Goal: Information Seeking & Learning: Compare options

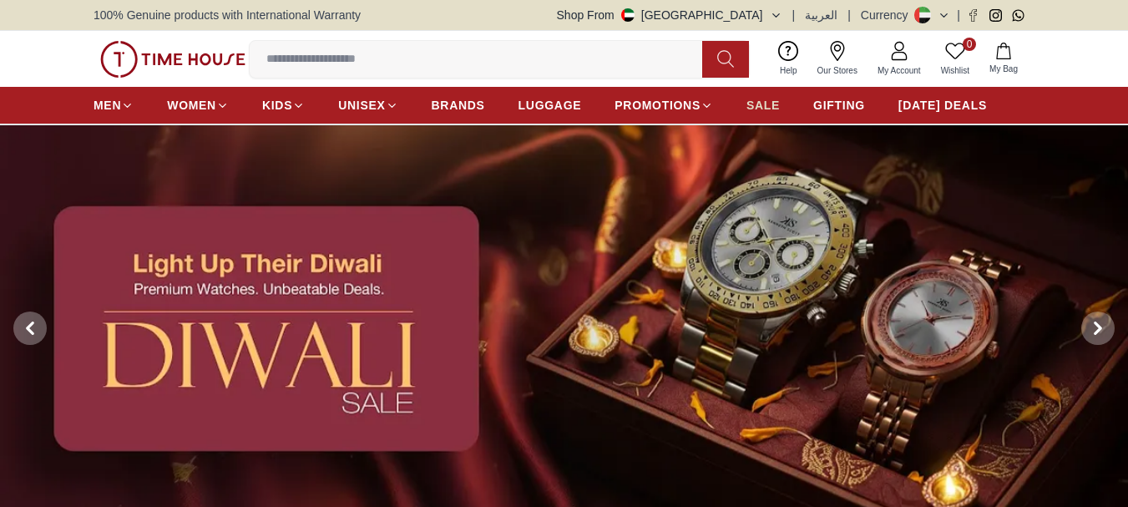
click at [759, 99] on span "SALE" at bounding box center [763, 105] width 33 height 17
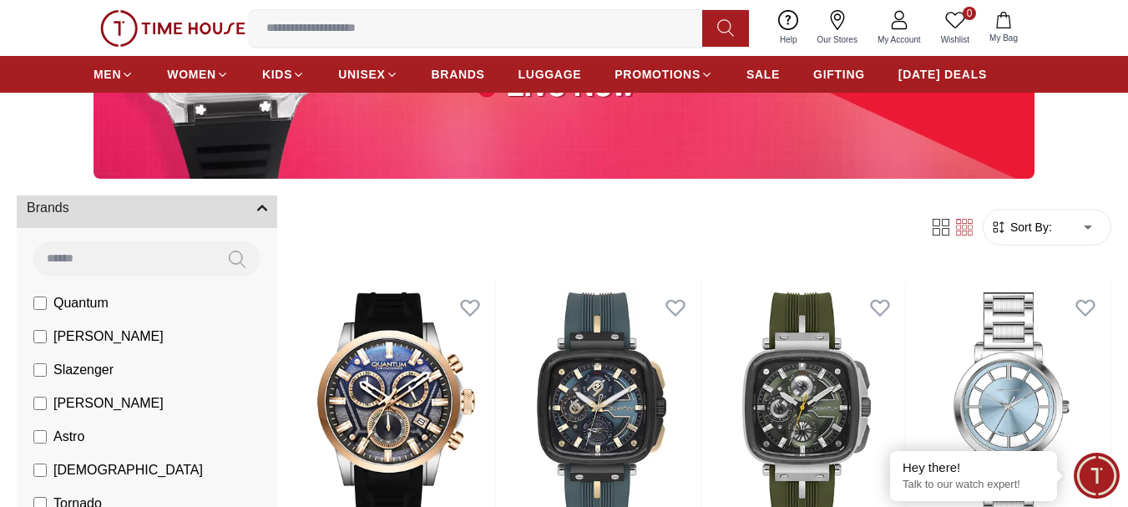
scroll to position [84, 0]
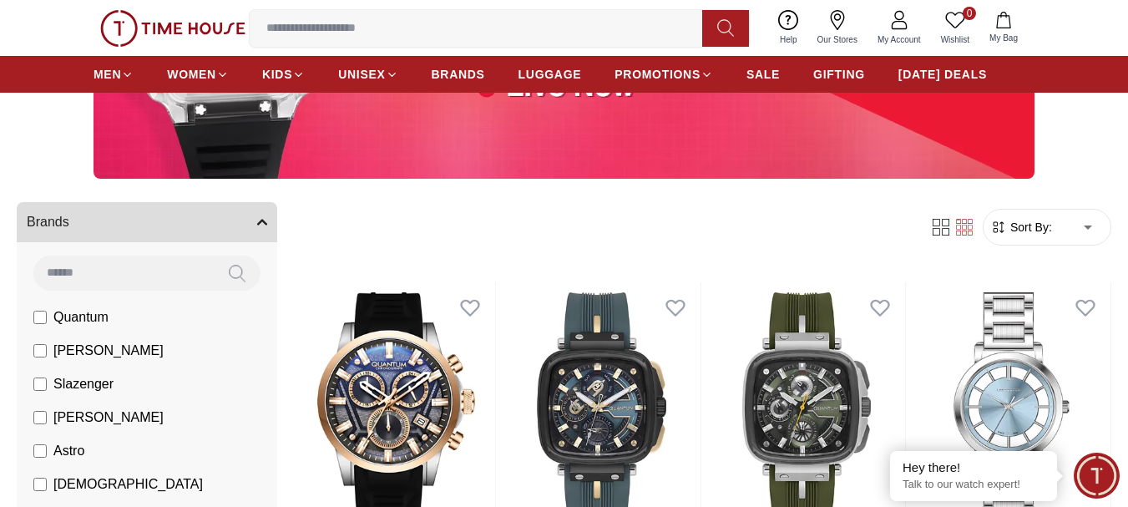
click at [162, 36] on img at bounding box center [172, 28] width 145 height 37
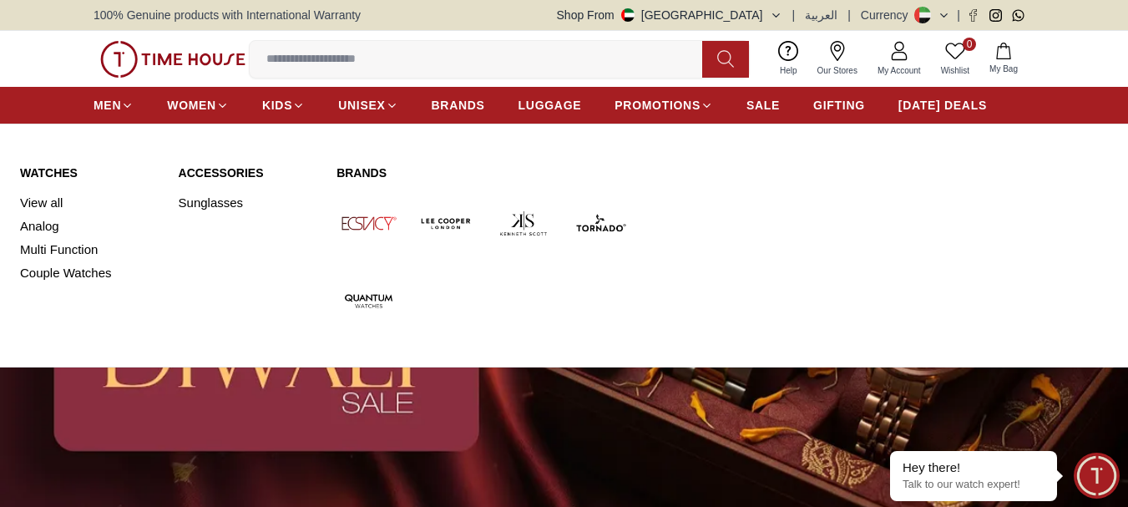
click at [63, 172] on link "Watches" at bounding box center [89, 173] width 139 height 17
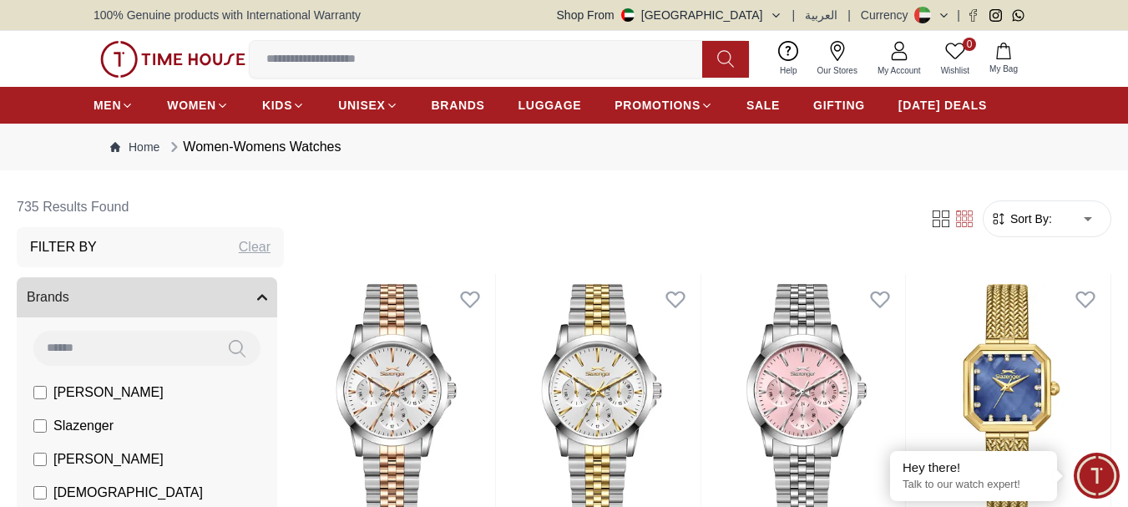
click at [236, 61] on img at bounding box center [172, 59] width 145 height 37
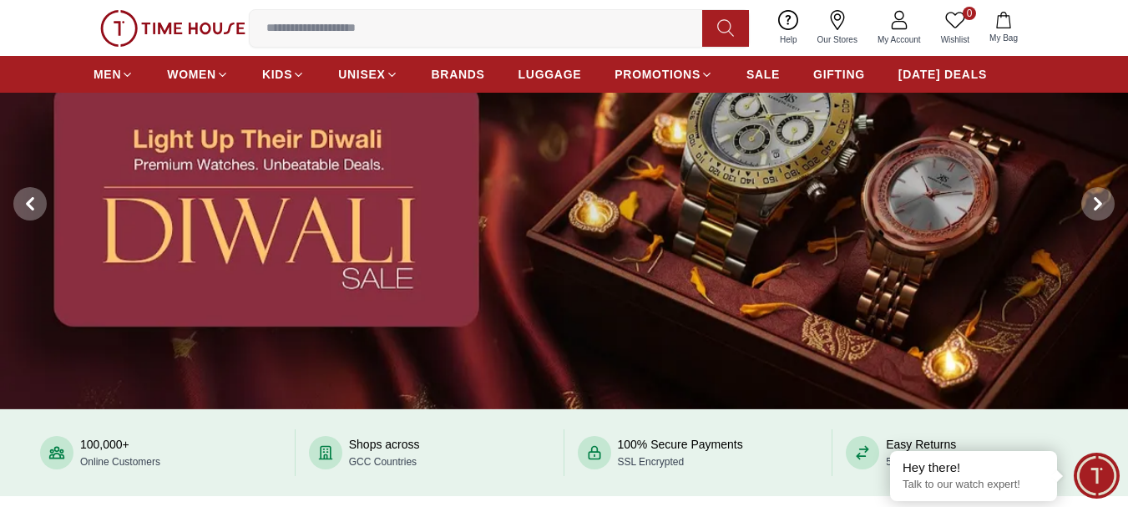
scroll to position [84, 0]
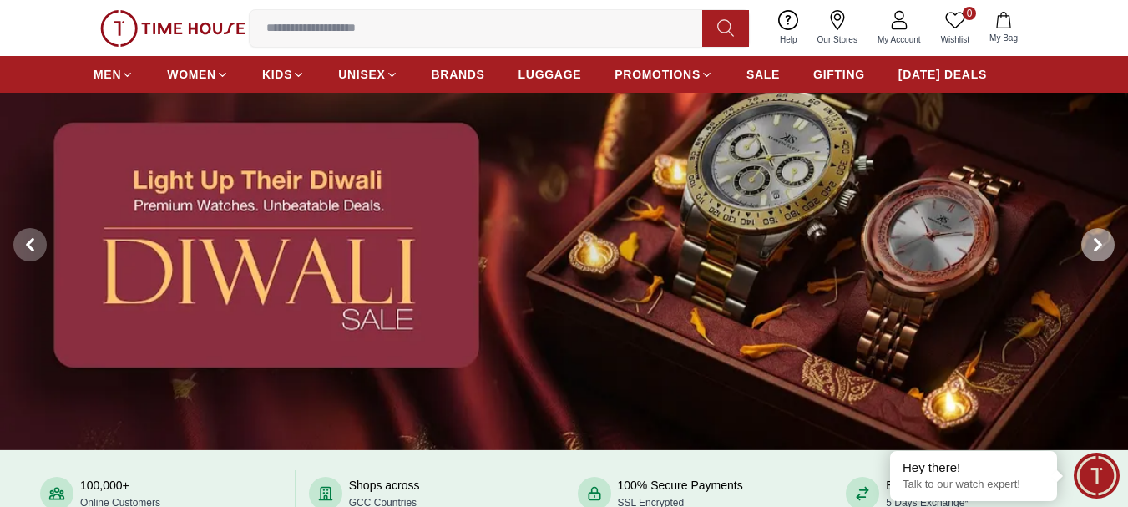
click at [1110, 241] on span at bounding box center [1098, 244] width 33 height 33
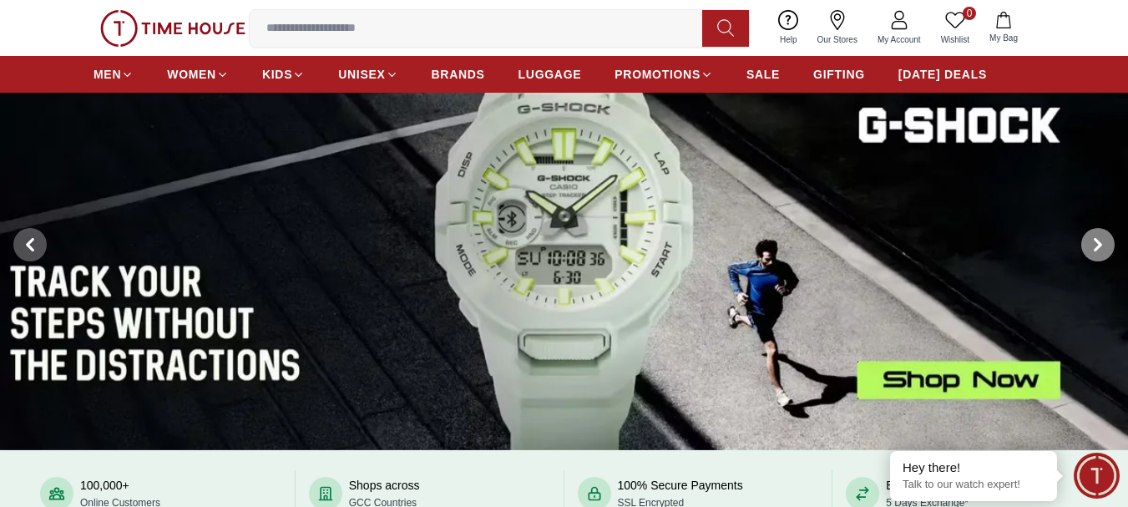
click at [1110, 241] on span at bounding box center [1098, 244] width 33 height 33
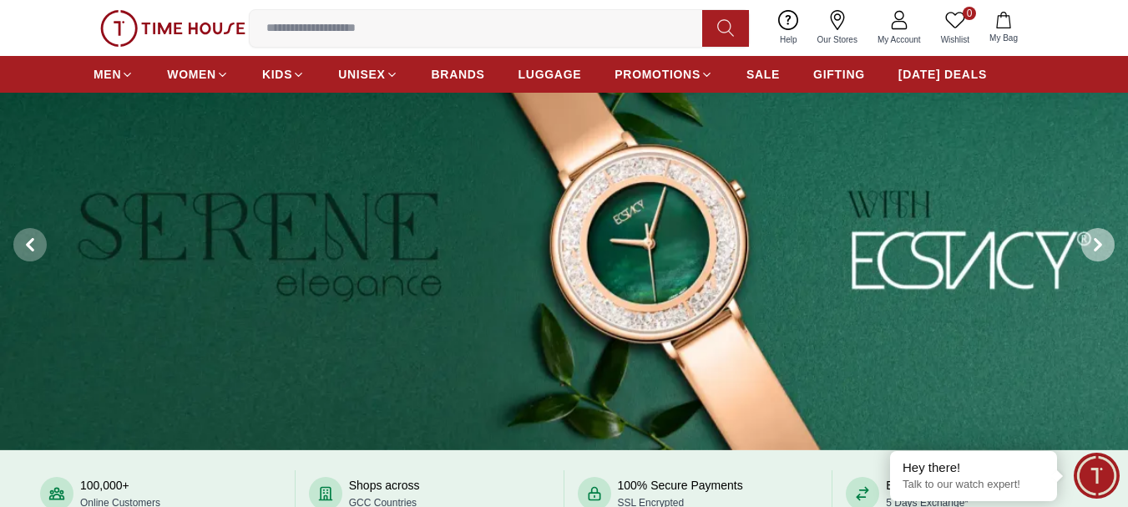
click at [1110, 241] on span at bounding box center [1098, 244] width 33 height 33
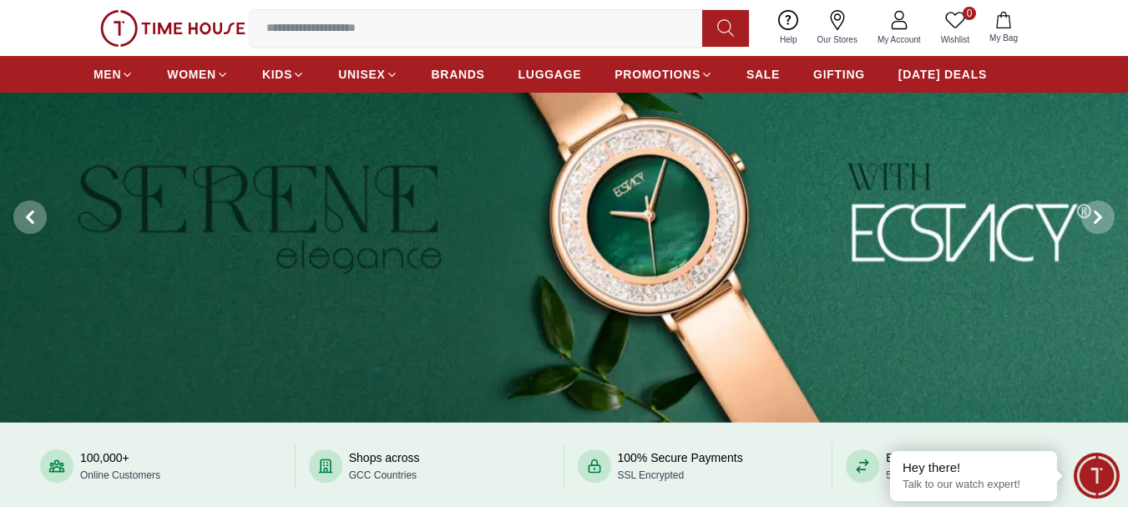
scroll to position [0, 0]
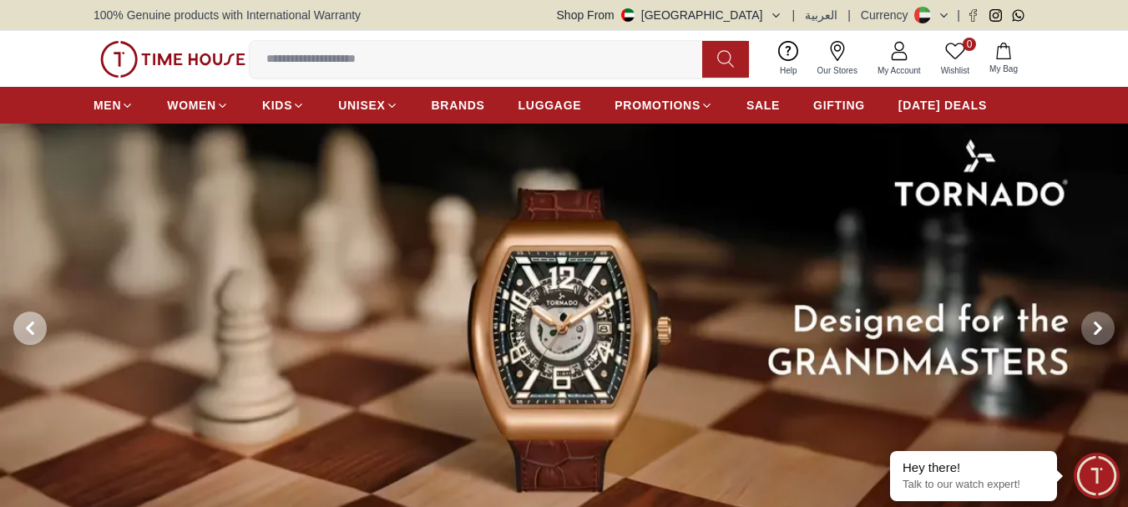
click at [39, 325] on span at bounding box center [29, 328] width 33 height 33
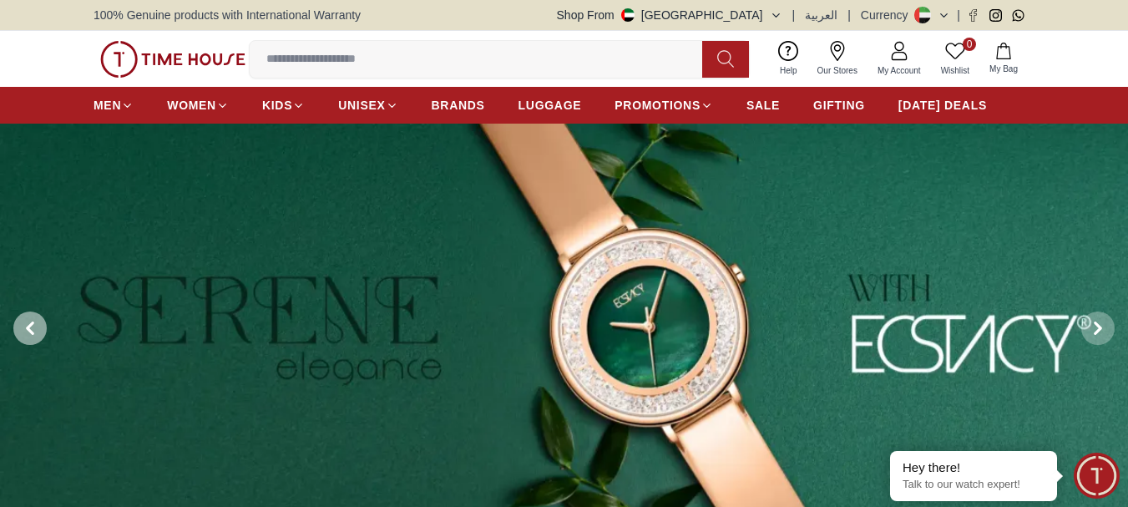
click at [39, 325] on span at bounding box center [29, 328] width 33 height 33
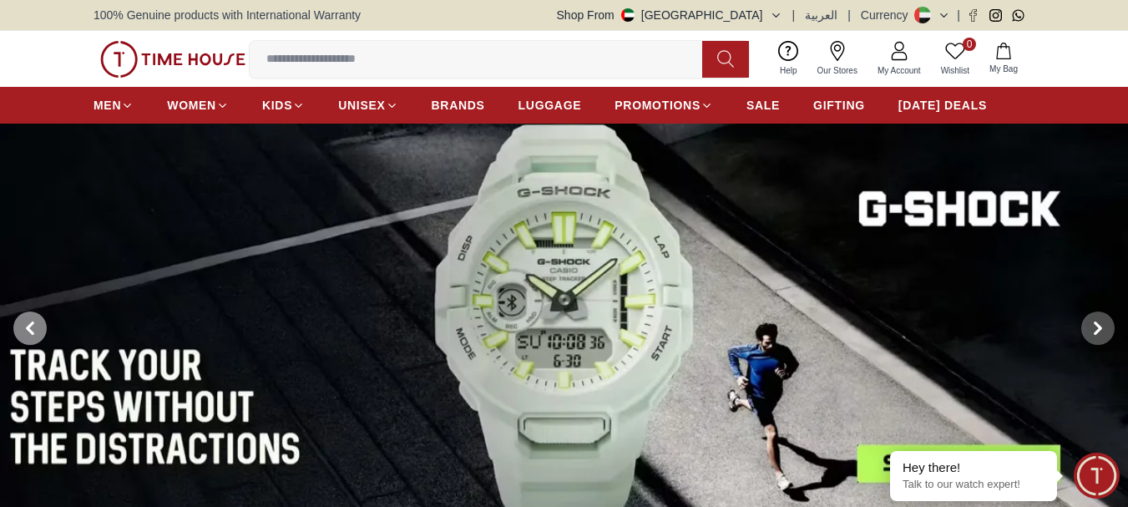
click at [39, 325] on span at bounding box center [29, 328] width 33 height 33
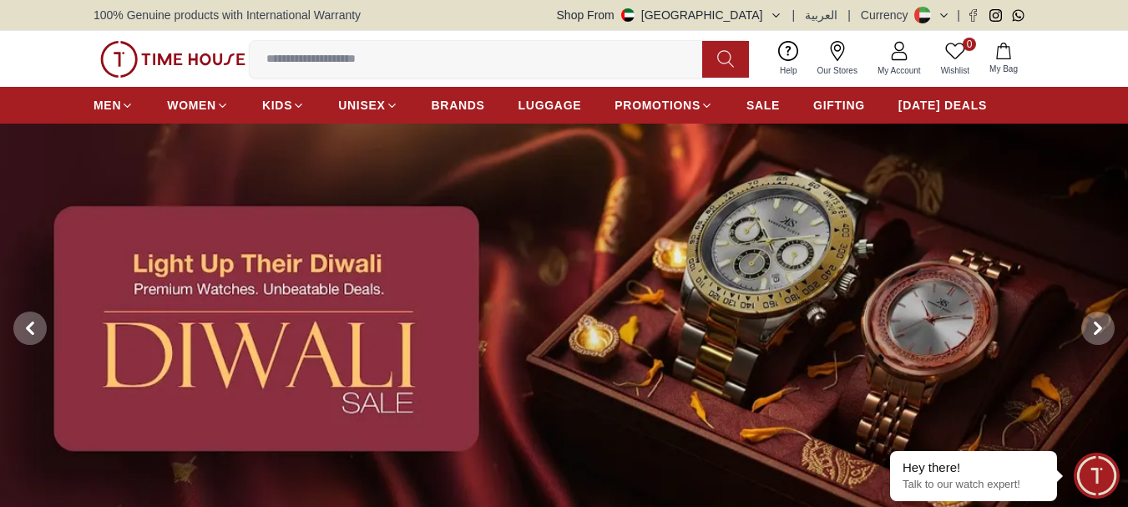
click at [438, 294] on img at bounding box center [564, 329] width 1128 height 410
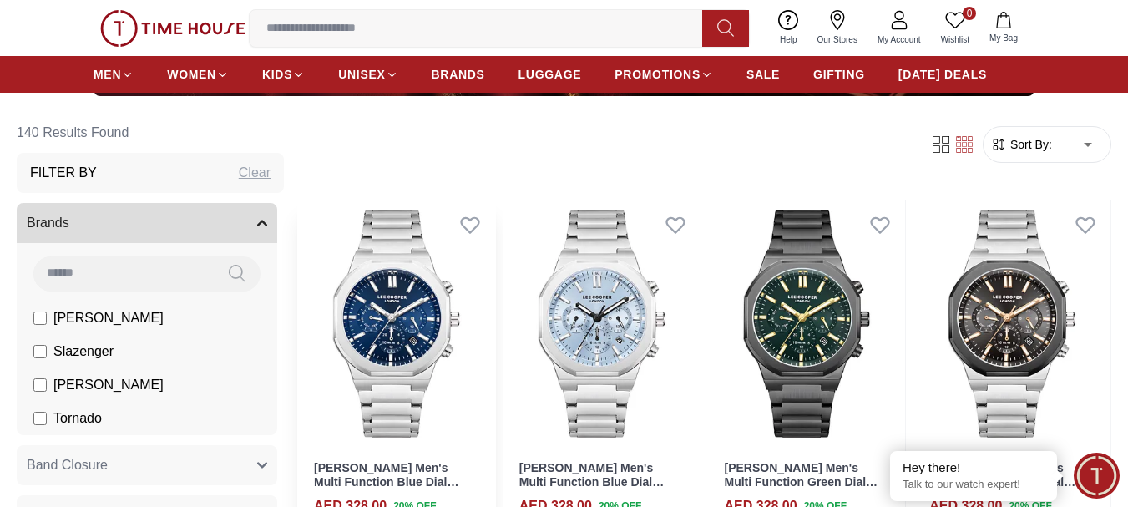
scroll to position [501, 0]
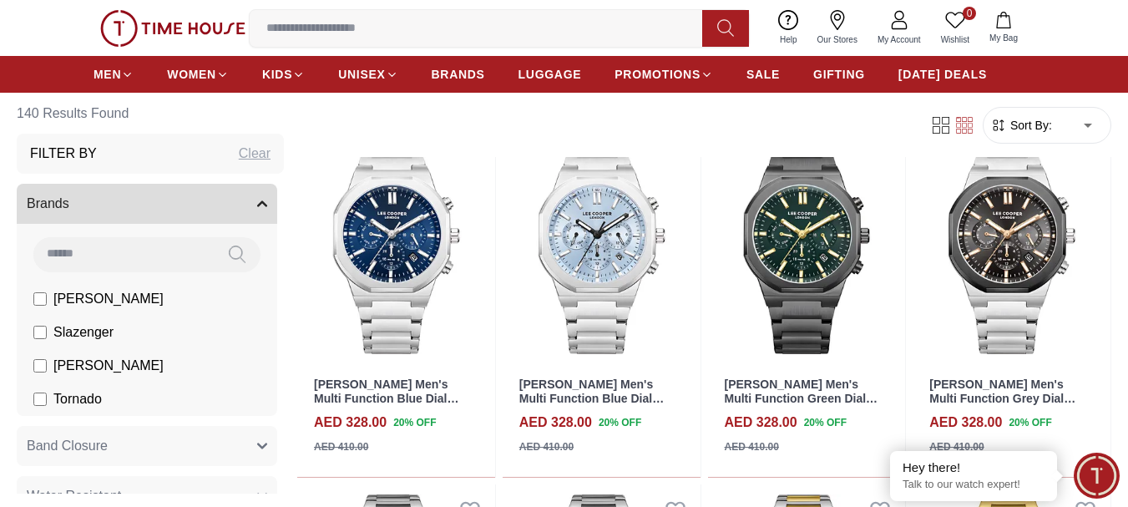
click at [1040, 126] on span "Sort By:" at bounding box center [1029, 125] width 45 height 17
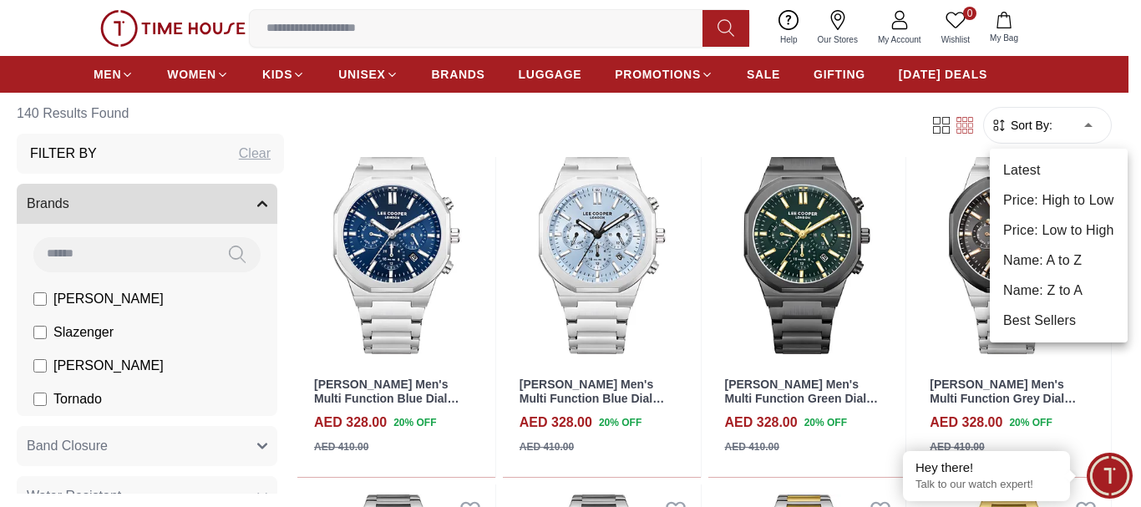
click at [1041, 234] on li "Price: Low to High" at bounding box center [1059, 230] width 138 height 30
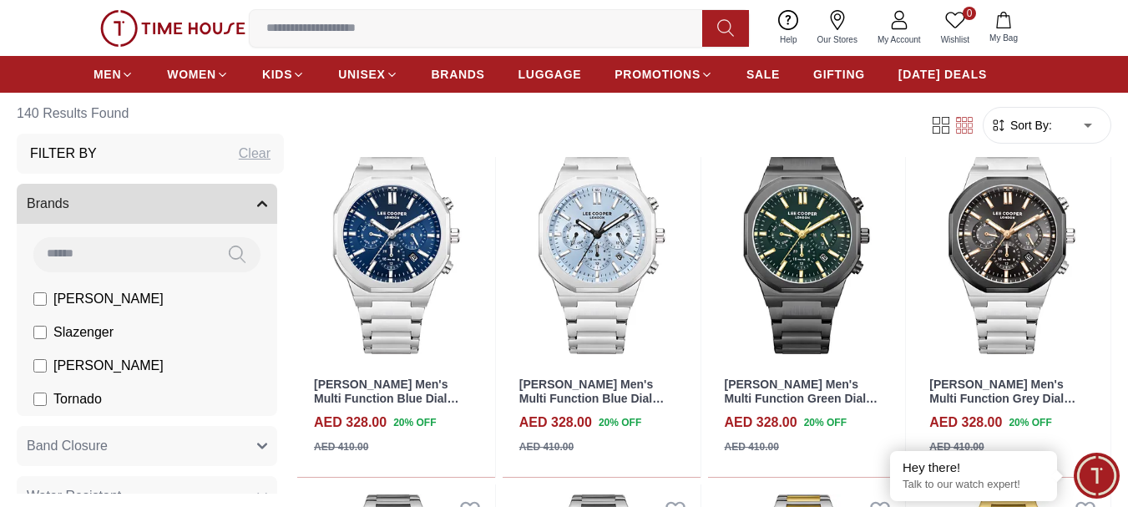
type input "*"
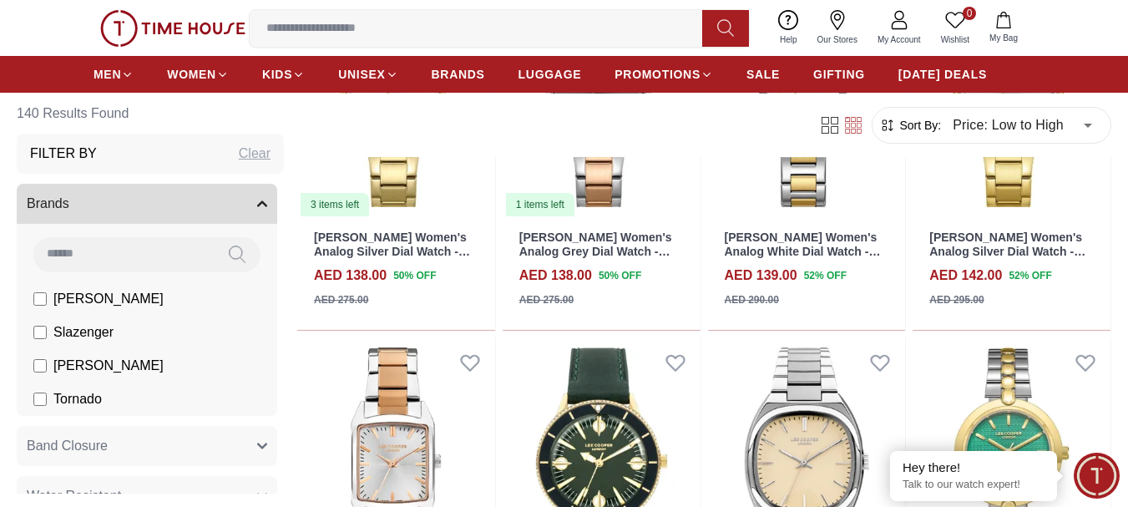
scroll to position [1921, 0]
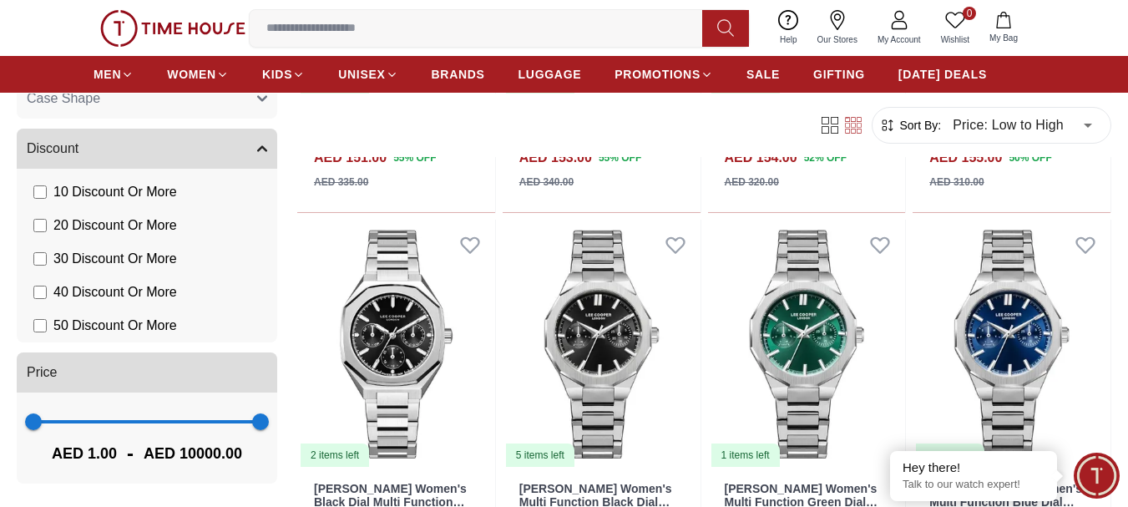
scroll to position [3007, 0]
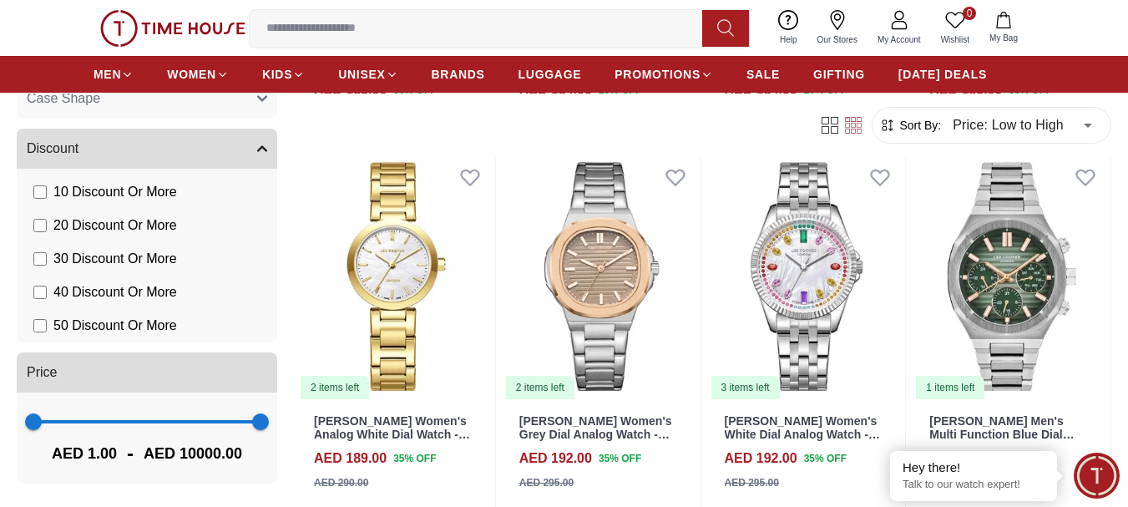
scroll to position [5262, 0]
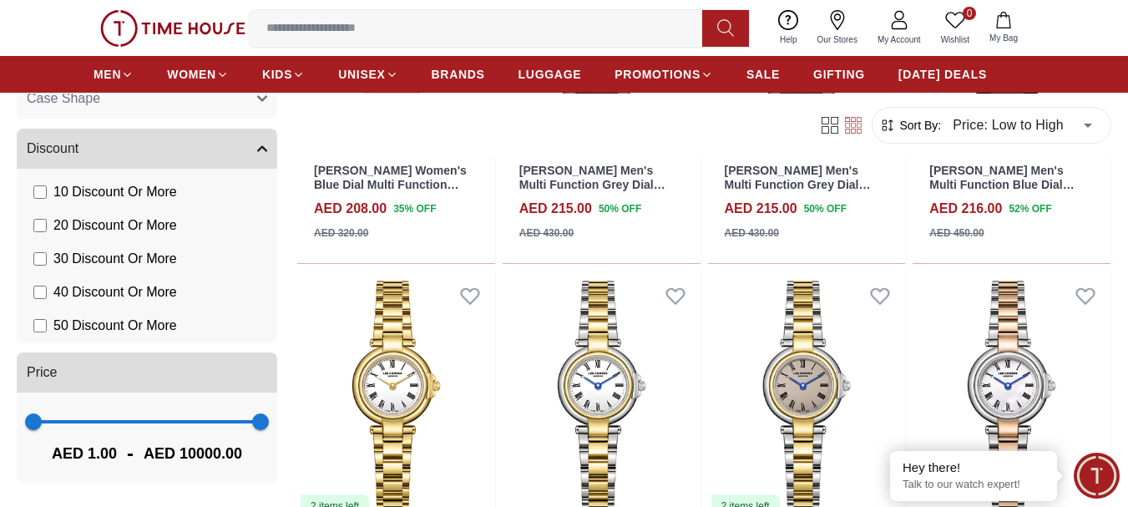
scroll to position [7421, 0]
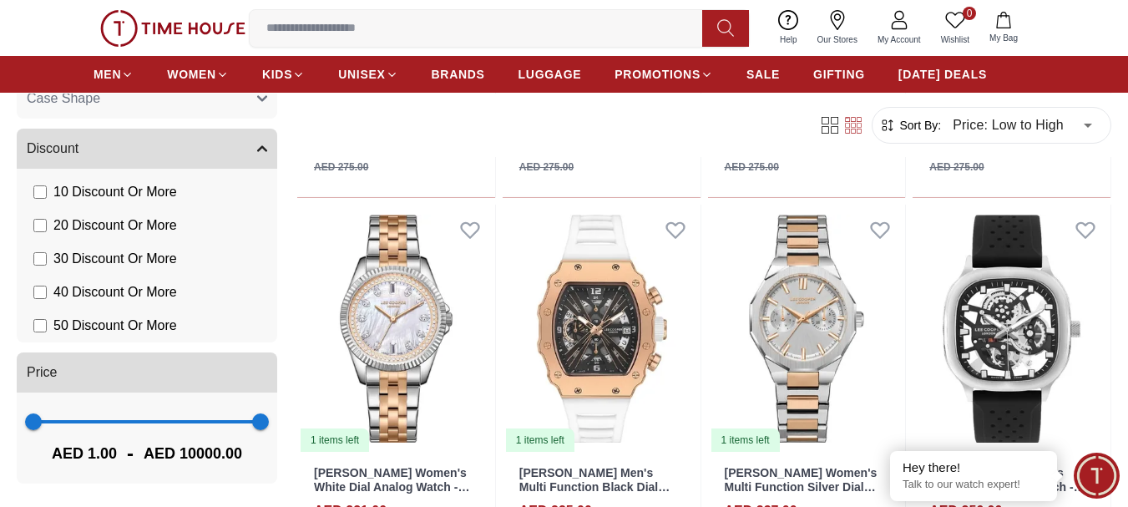
scroll to position [8185, 0]
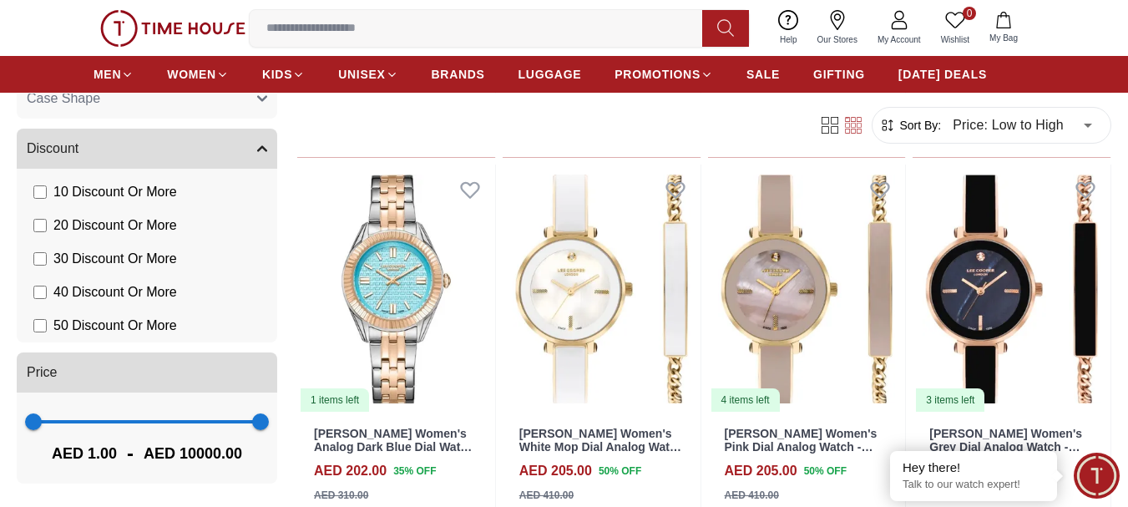
scroll to position [6347, 0]
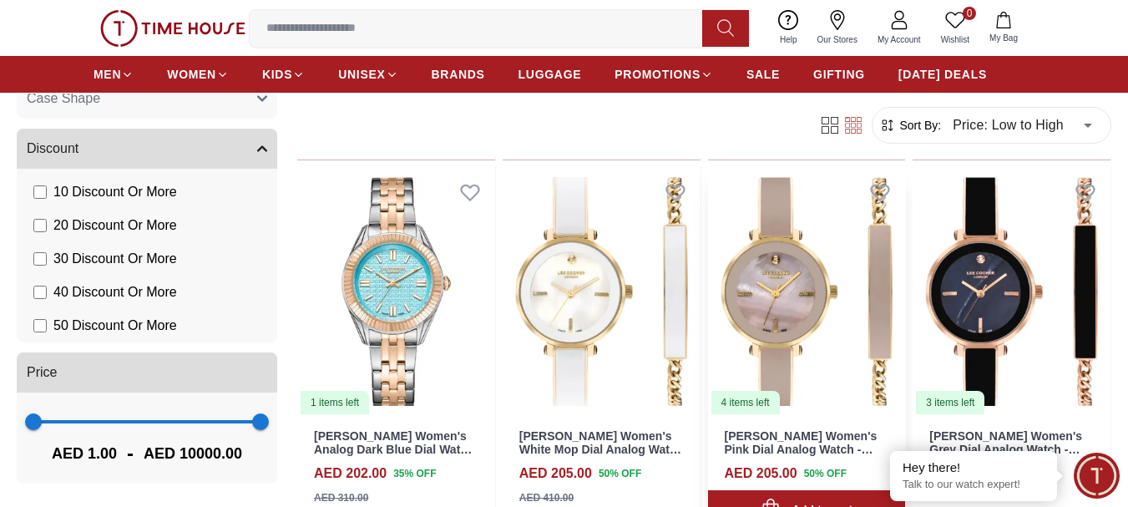
click at [747, 309] on img at bounding box center [807, 291] width 198 height 249
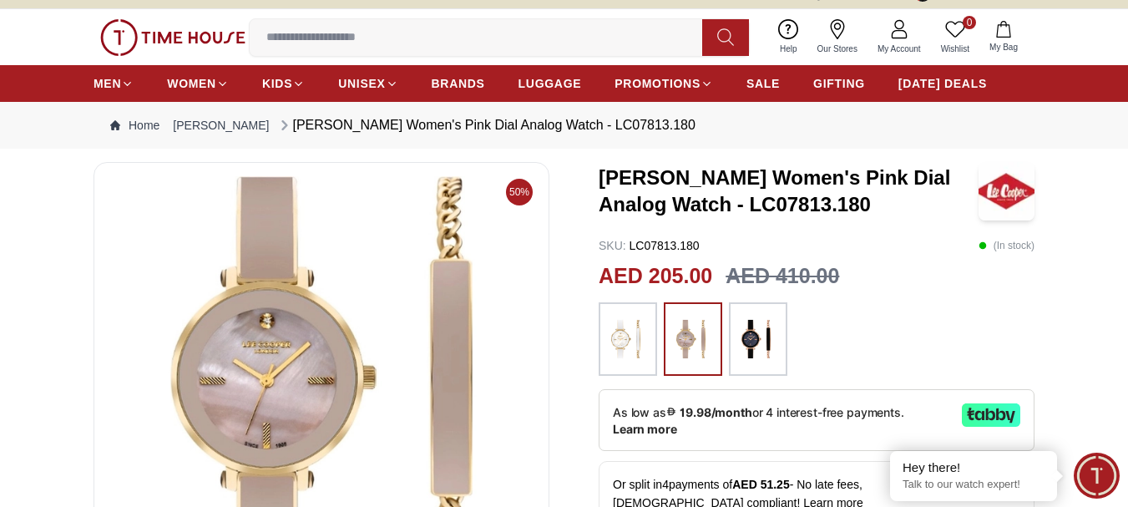
scroll to position [251, 0]
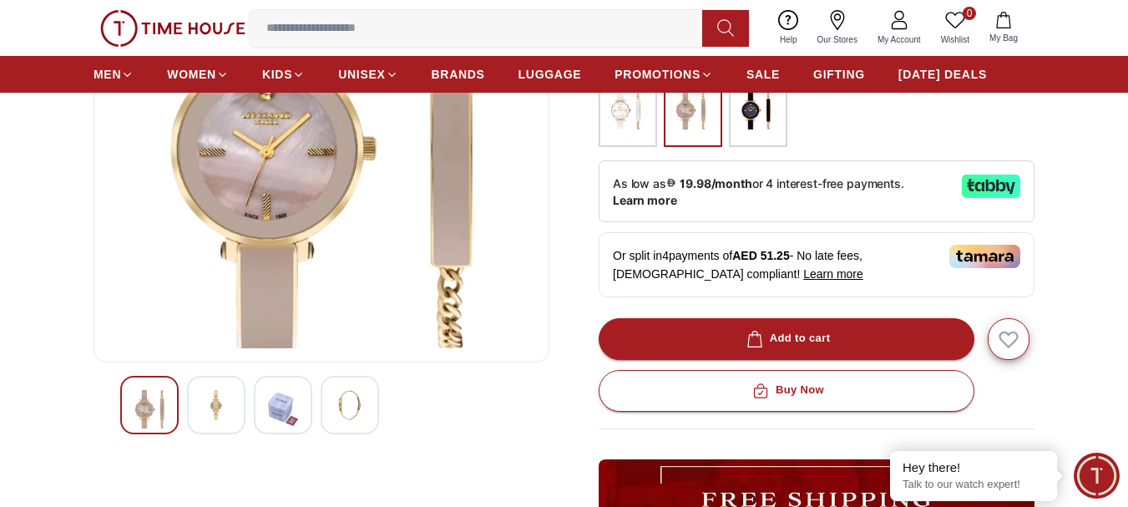
click at [226, 411] on img at bounding box center [216, 405] width 30 height 30
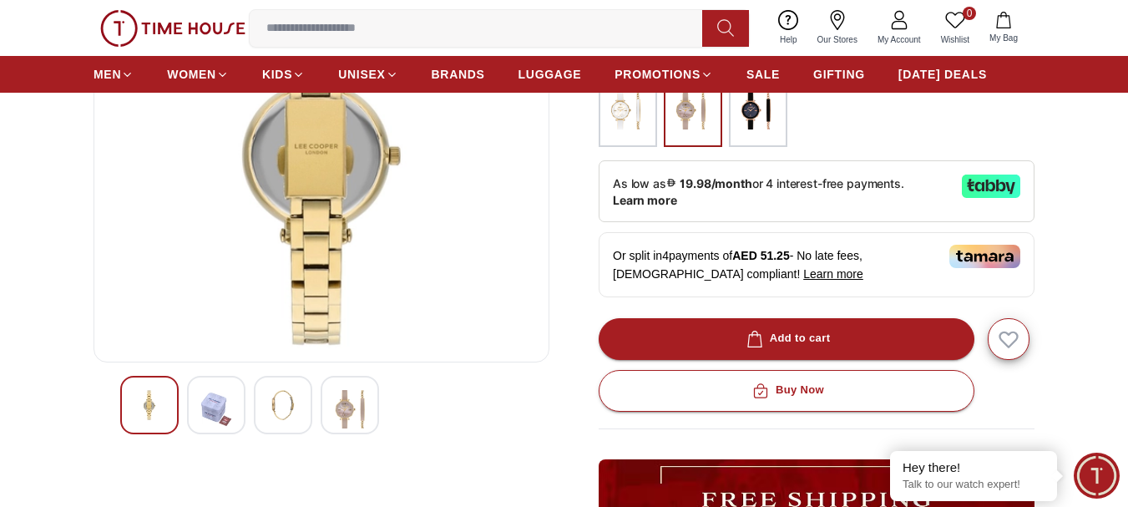
click at [282, 403] on img at bounding box center [283, 405] width 30 height 30
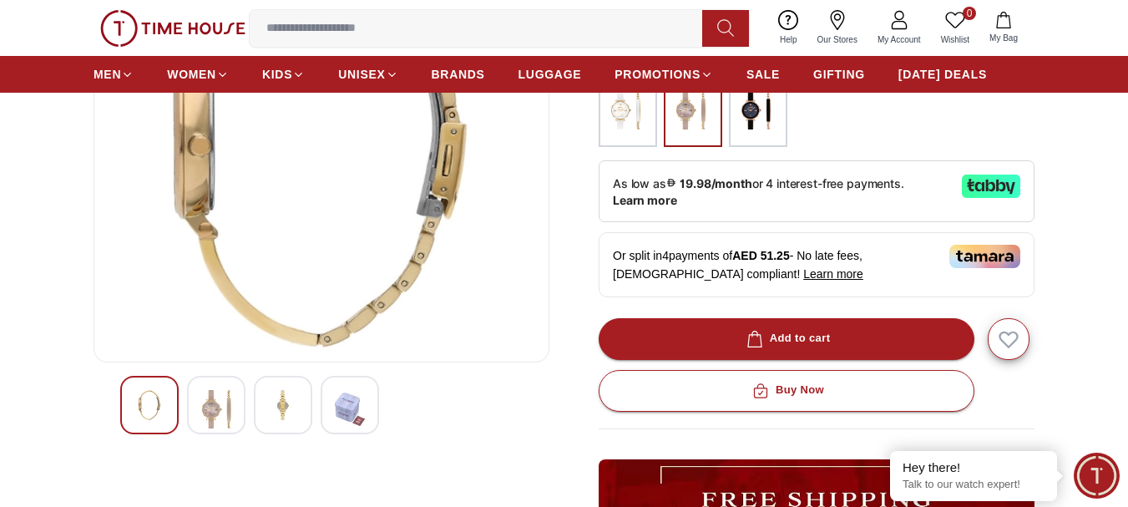
click at [358, 398] on img at bounding box center [350, 409] width 30 height 38
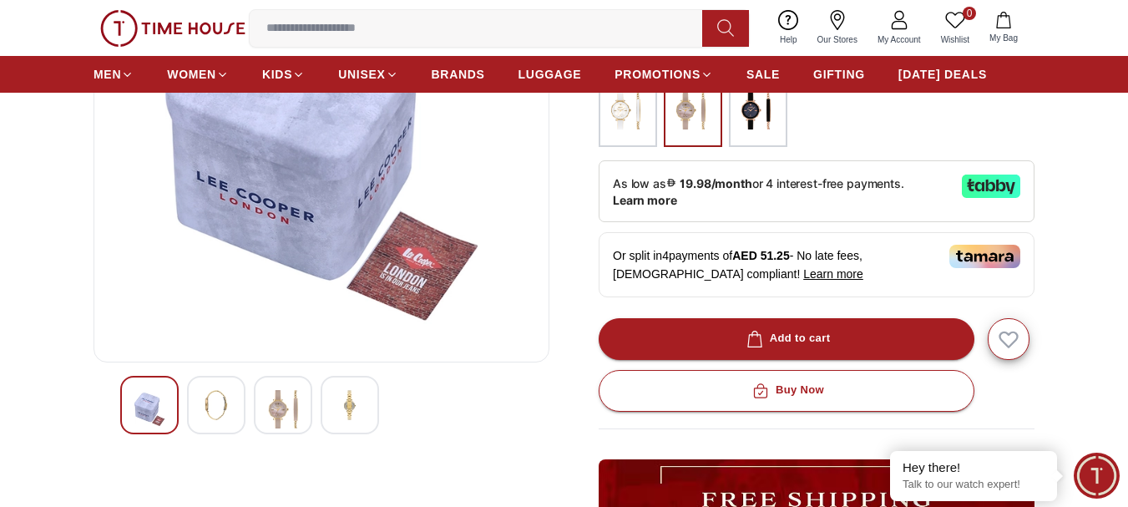
click at [142, 398] on img at bounding box center [149, 409] width 30 height 38
click at [218, 403] on img at bounding box center [216, 405] width 30 height 30
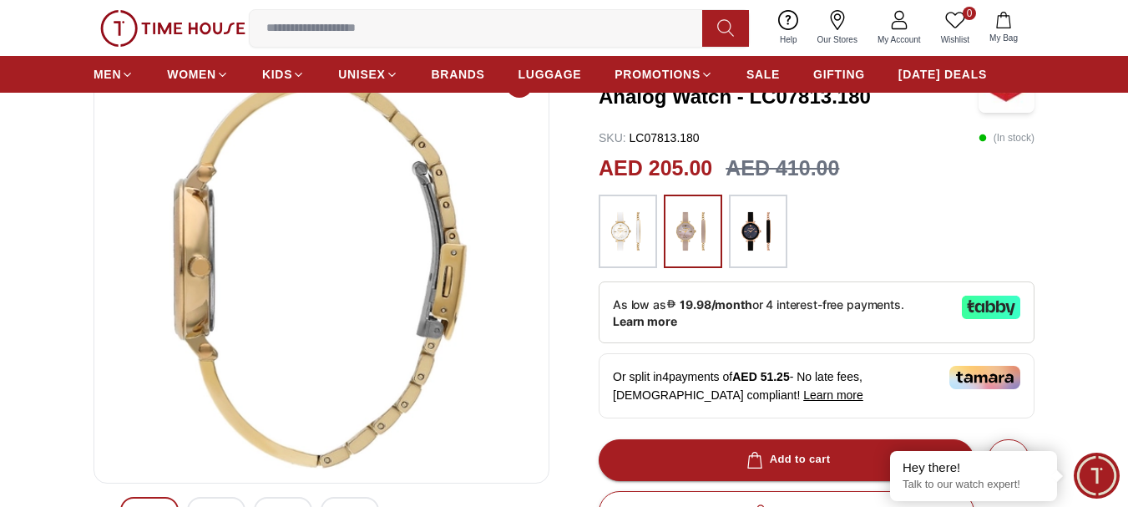
scroll to position [167, 0]
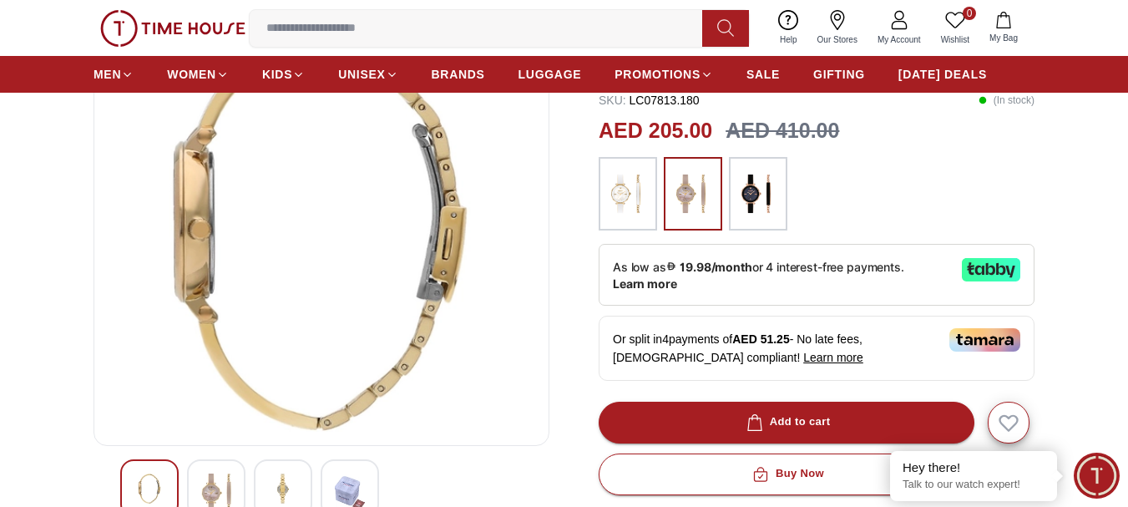
click at [266, 476] on div at bounding box center [283, 488] width 58 height 58
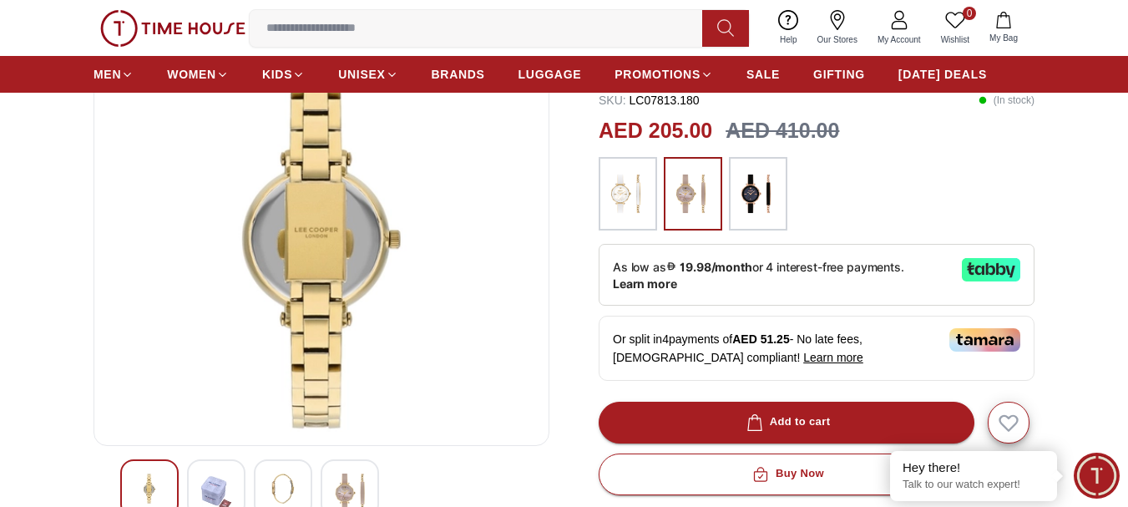
click at [240, 474] on div at bounding box center [216, 488] width 58 height 58
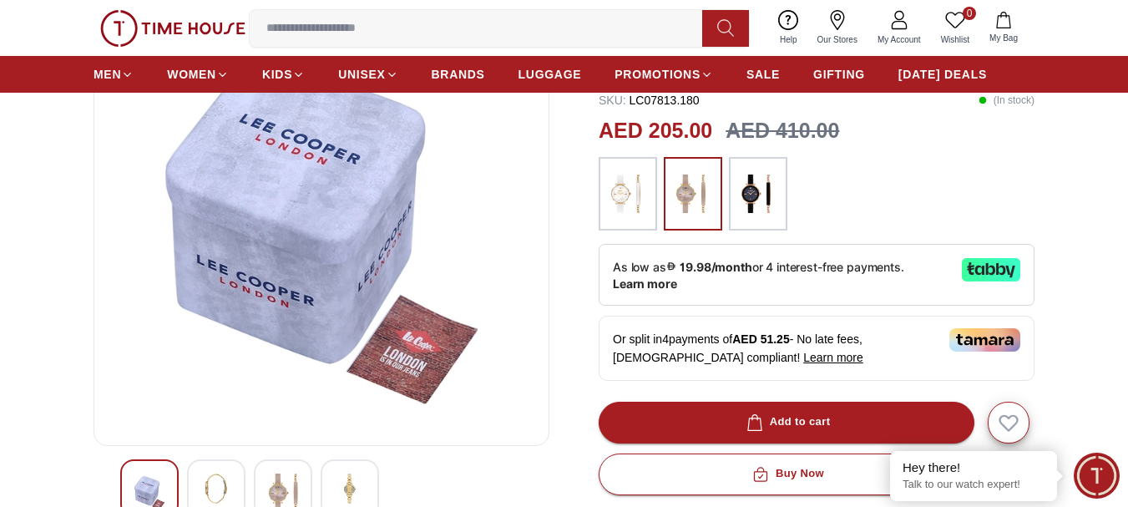
click at [345, 482] on img at bounding box center [350, 489] width 30 height 30
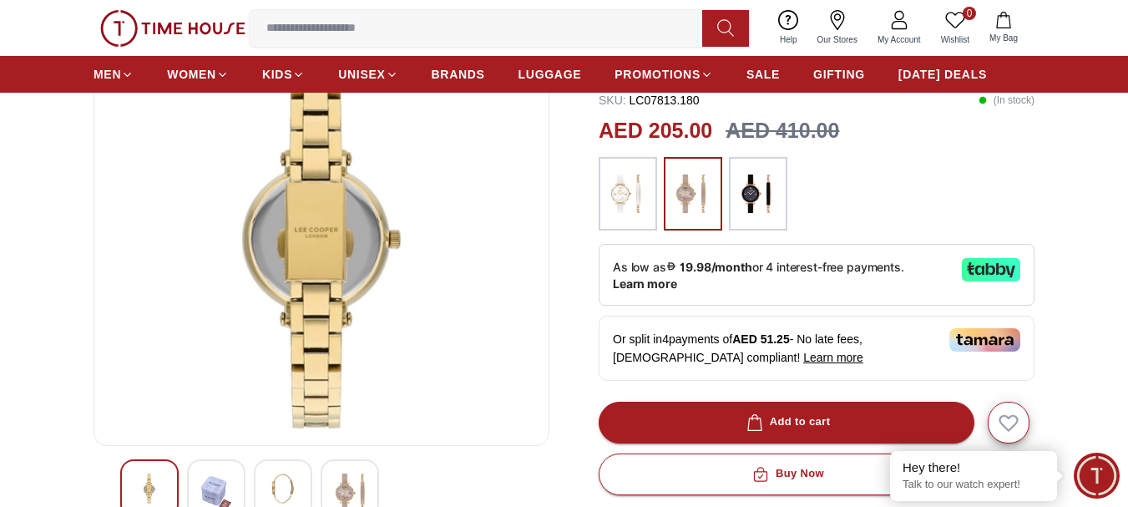
click at [345, 482] on img at bounding box center [350, 493] width 30 height 38
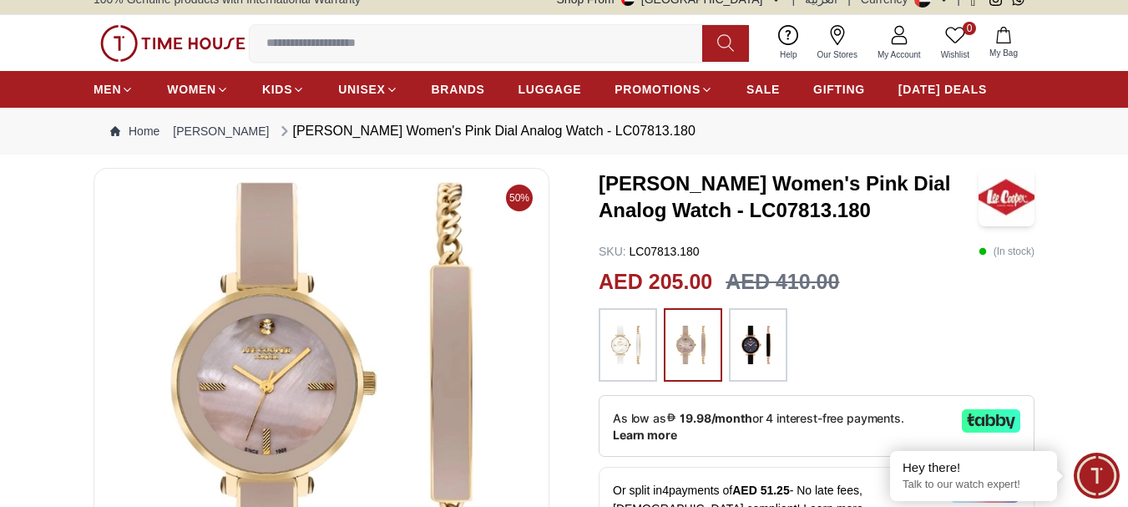
scroll to position [0, 0]
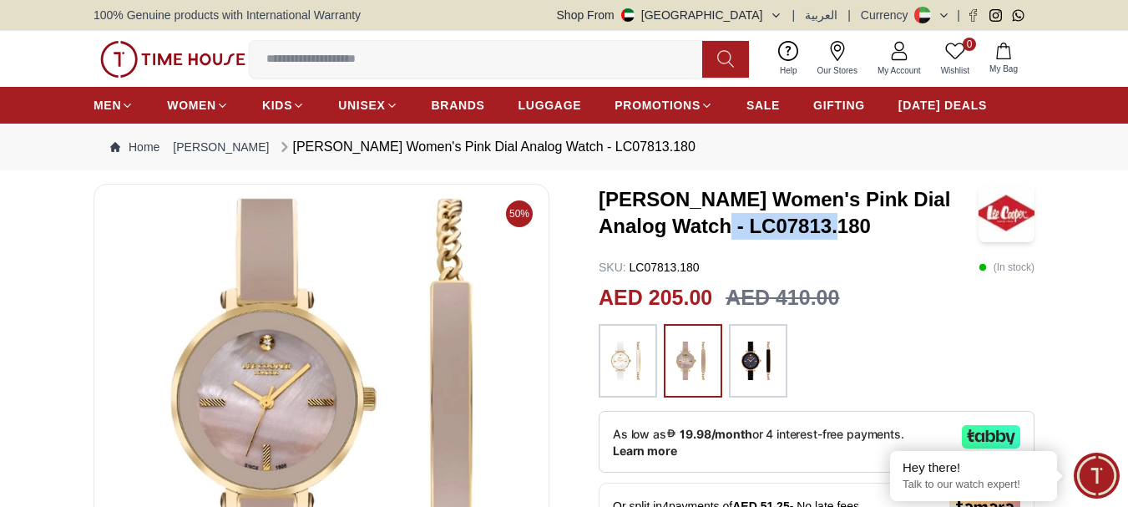
drag, startPoint x: 679, startPoint y: 234, endPoint x: 794, endPoint y: 230, distance: 115.3
click at [794, 230] on h3 "[PERSON_NAME] Women's Pink Dial Analog Watch - LC07813.180" at bounding box center [789, 212] width 380 height 53
copy h3 "LC07813.180"
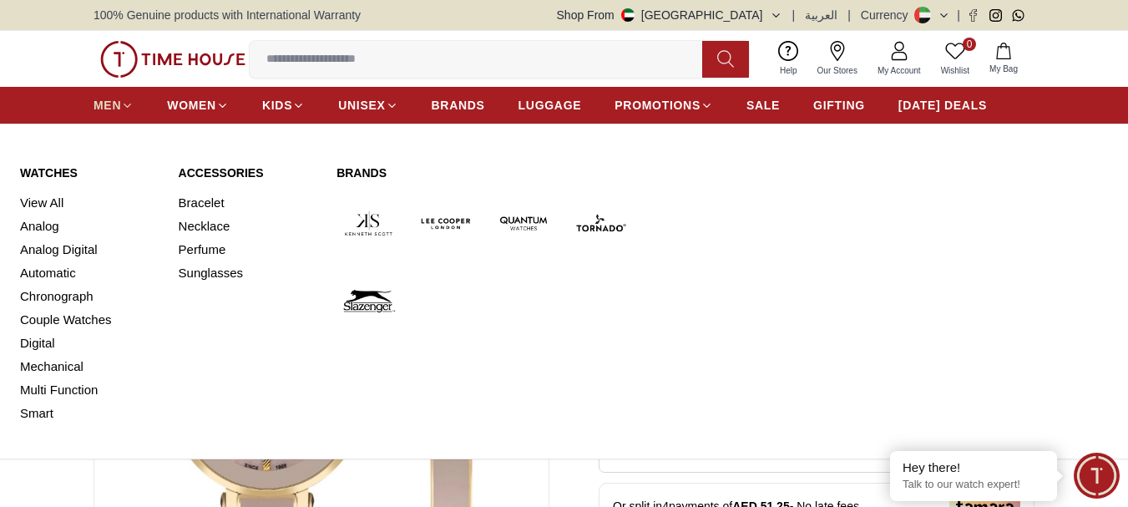
click at [105, 103] on span "MEN" at bounding box center [108, 105] width 28 height 17
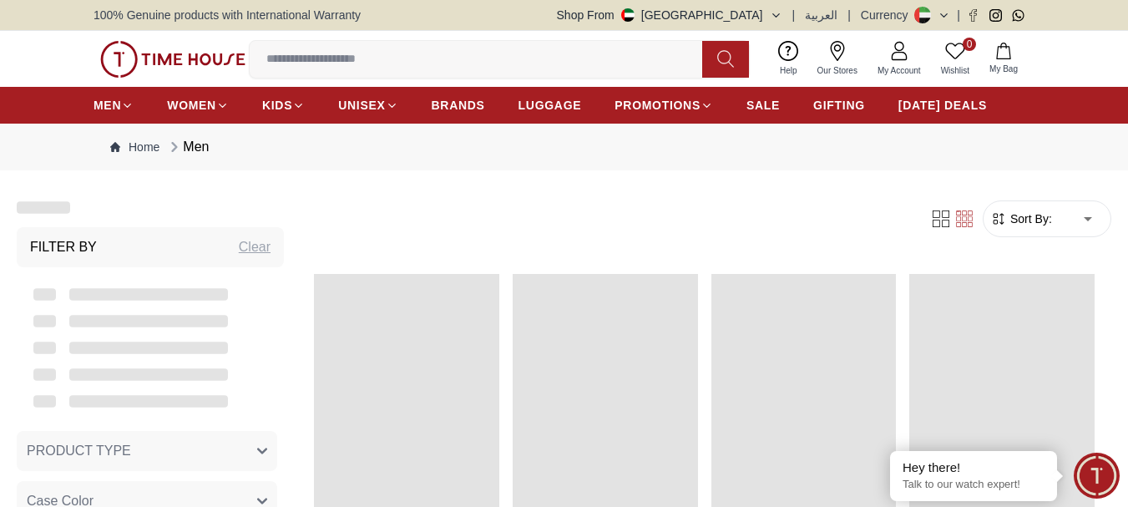
click at [185, 64] on img at bounding box center [172, 59] width 145 height 37
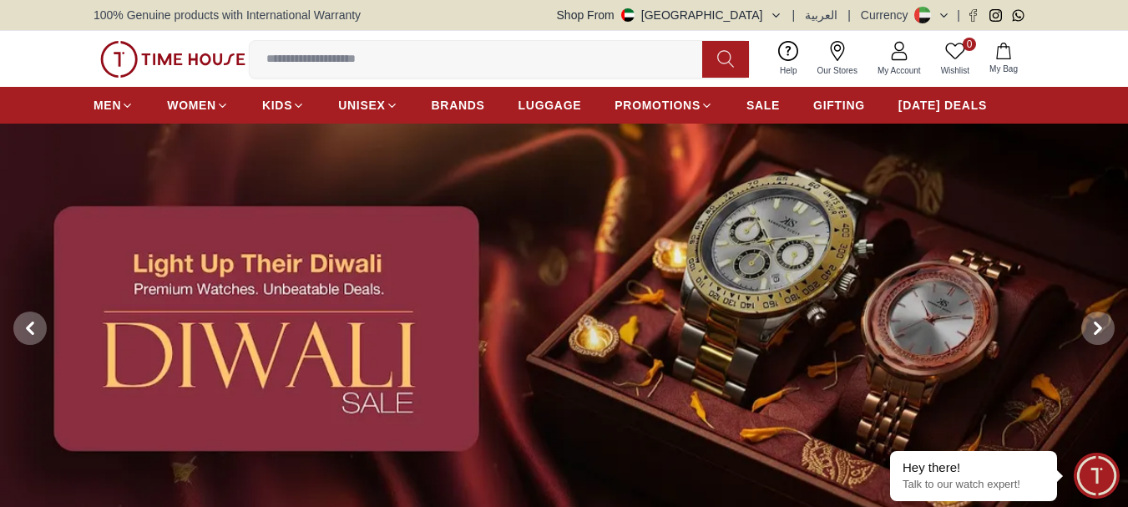
click at [399, 350] on img at bounding box center [564, 329] width 1128 height 410
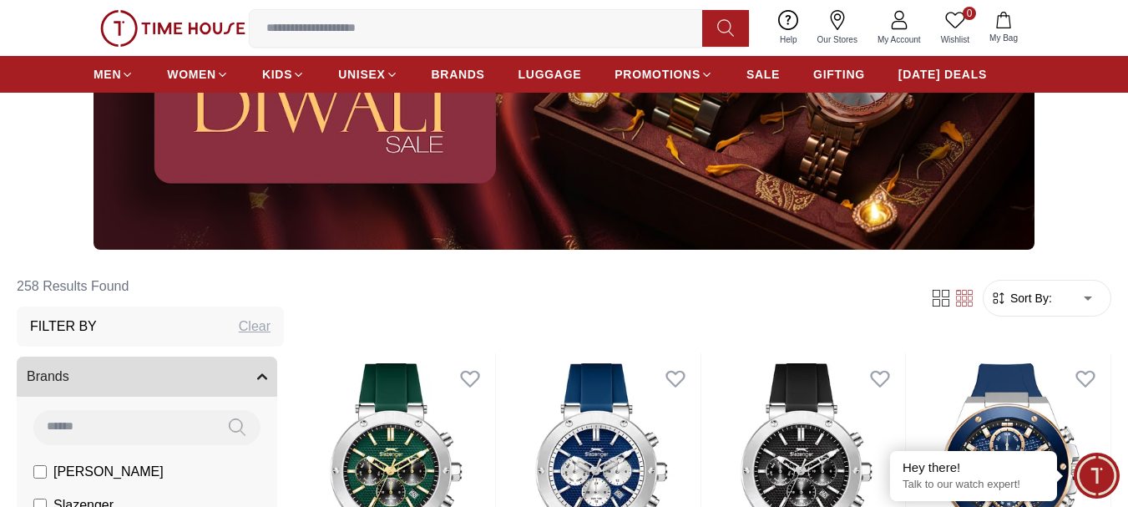
scroll to position [251, 0]
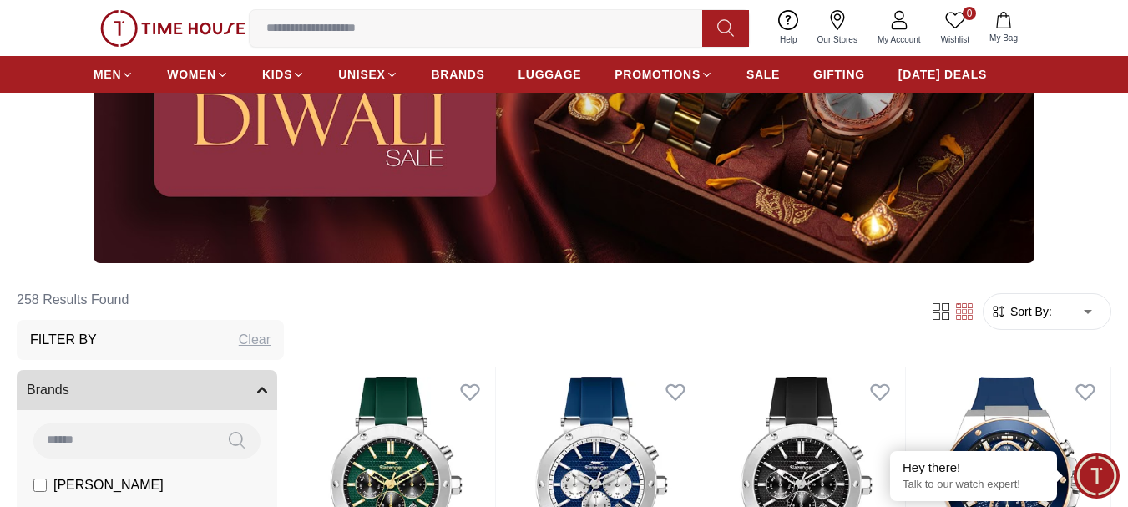
click at [1035, 317] on span "Sort By:" at bounding box center [1029, 311] width 45 height 17
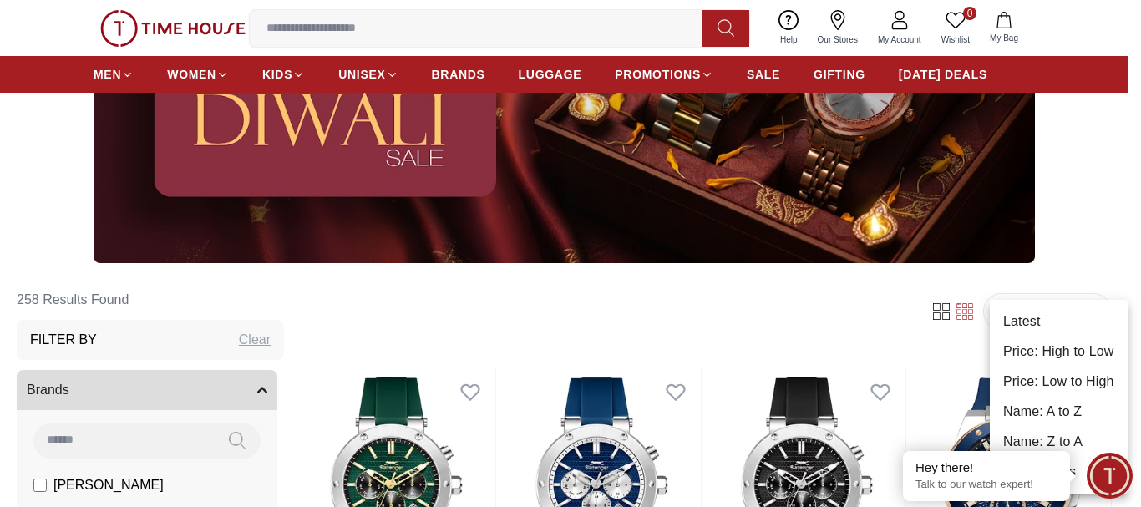
click at [1052, 383] on li "Price: Low to High" at bounding box center [1059, 382] width 138 height 30
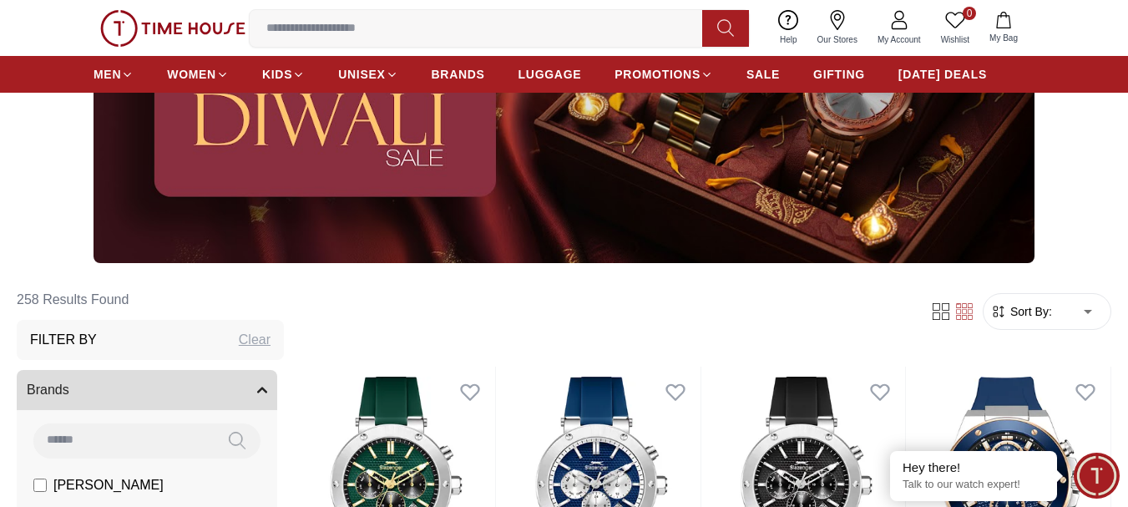
type input "*"
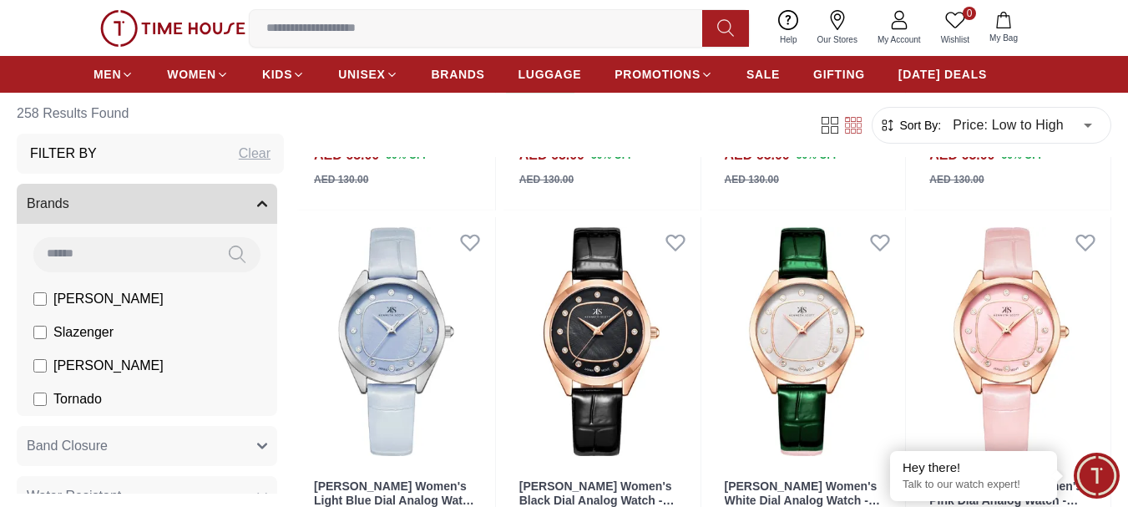
scroll to position [1169, 0]
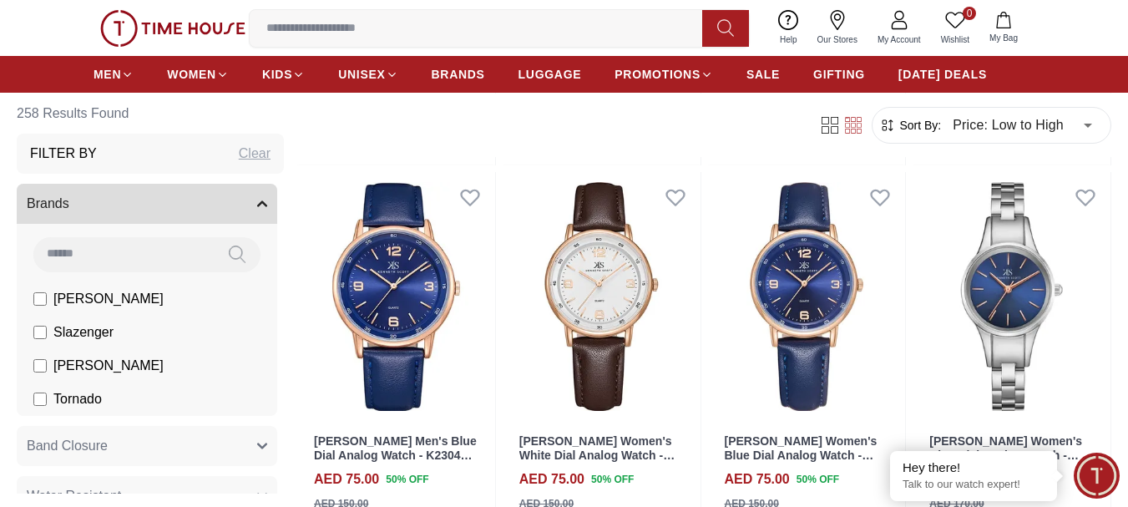
scroll to position [2339, 0]
